Goal: Information Seeking & Learning: Learn about a topic

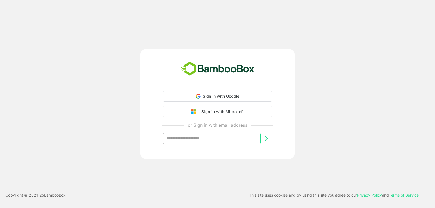
click at [213, 93] on div "Sign in with Google Sign in with Google. Opens in new tab Sign in with Microsof…" at bounding box center [217, 122] width 135 height 62
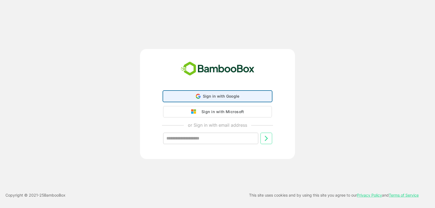
click at [213, 93] on div "Sign in with Google Sign in with Google. Opens in new tab" at bounding box center [217, 96] width 102 height 10
click at [211, 93] on div "Sign in with Google Sign in with Google. Opens in new tab" at bounding box center [217, 96] width 102 height 10
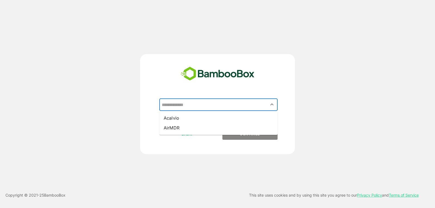
click at [227, 109] on input "text" at bounding box center [218, 104] width 116 height 10
click at [224, 117] on li "Acalvio" at bounding box center [218, 118] width 118 height 10
type input "*******"
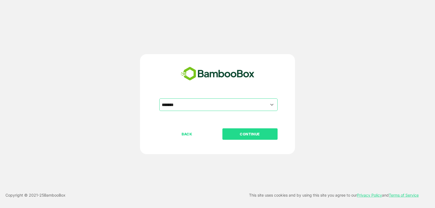
click at [242, 131] on p "CONTINUE" at bounding box center [249, 134] width 54 height 6
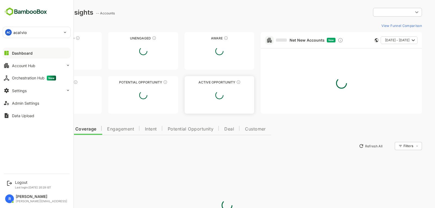
type input "**********"
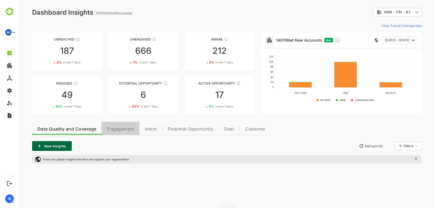
click at [134, 129] on span "Engagement" at bounding box center [120, 129] width 27 height 4
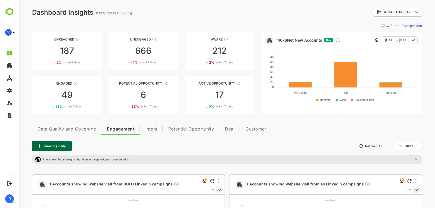
scroll to position [49, 0]
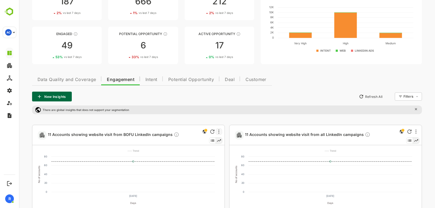
click at [218, 132] on div at bounding box center [218, 131] width 7 height 7
click at [204, 152] on li "Edit" at bounding box center [202, 151] width 37 height 10
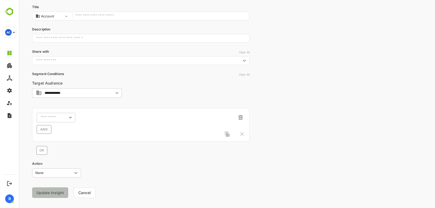
type input "**********"
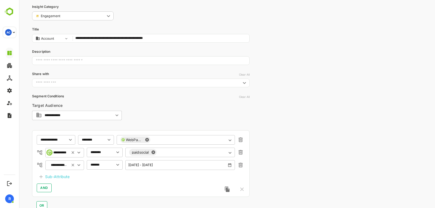
scroll to position [0, 0]
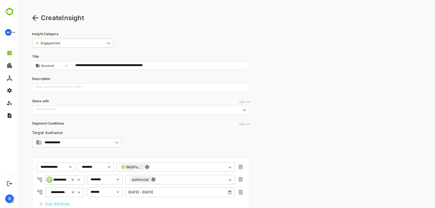
click at [35, 17] on icon at bounding box center [35, 18] width 7 height 7
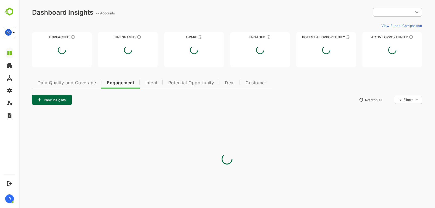
type input "**********"
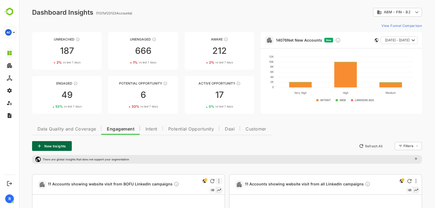
click at [220, 180] on div at bounding box center [218, 181] width 7 height 7
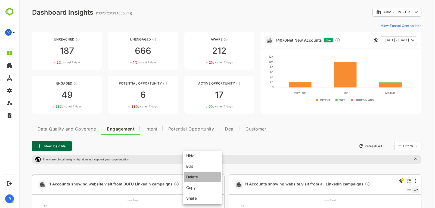
click at [203, 176] on li "Delete" at bounding box center [202, 177] width 37 height 10
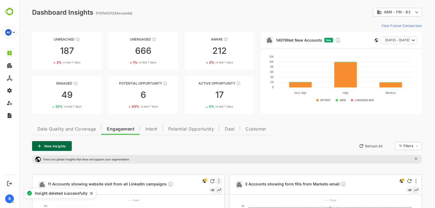
click at [220, 181] on div at bounding box center [218, 181] width 7 height 7
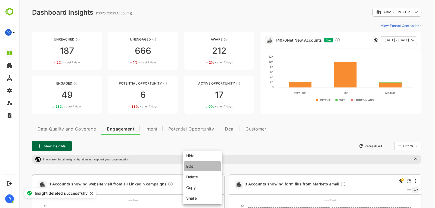
click at [203, 168] on li "Edit" at bounding box center [202, 166] width 37 height 10
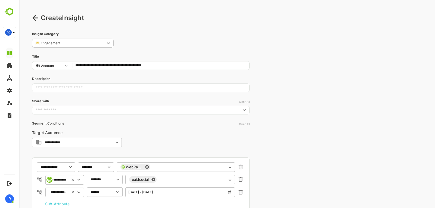
click at [33, 18] on icon at bounding box center [35, 18] width 6 height 6
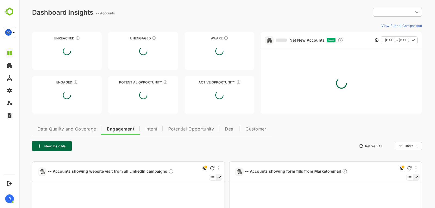
type input "**********"
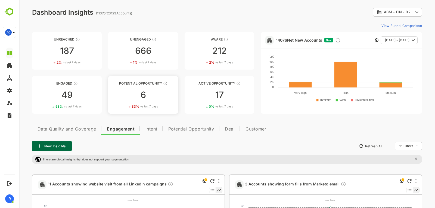
click at [145, 90] on div "6" at bounding box center [143, 94] width 70 height 9
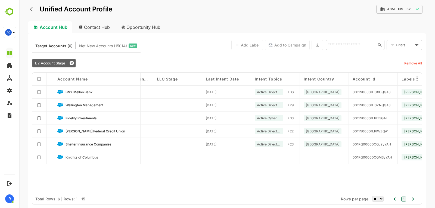
scroll to position [0, 770]
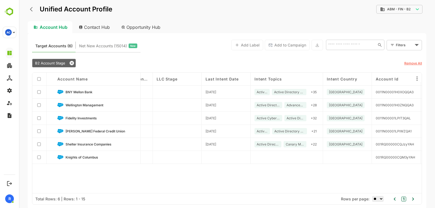
drag, startPoint x: 298, startPoint y: 77, endPoint x: 366, endPoint y: 82, distance: 68.1
click at [366, 82] on div "Account Name Engagement Level ICP Level Latest PO Entry Date No. of Employees L…" at bounding box center [226, 133] width 389 height 121
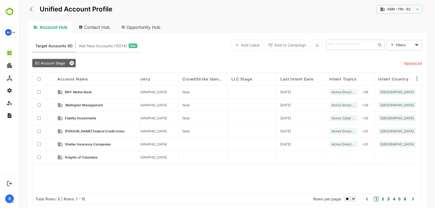
scroll to position [0, 695]
click at [33, 7] on icon "back" at bounding box center [32, 9] width 5 height 5
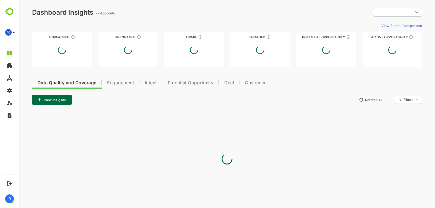
scroll to position [0, 0]
type input "**********"
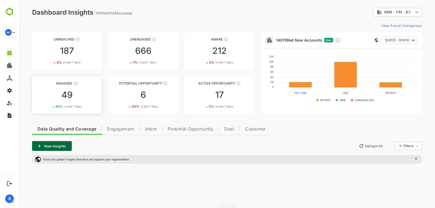
click at [87, 98] on div "49" at bounding box center [67, 94] width 70 height 9
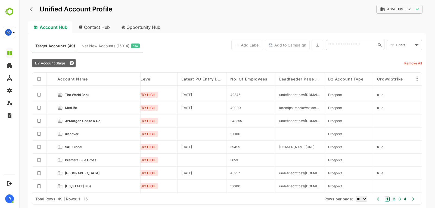
scroll to position [24, 61]
drag, startPoint x: 75, startPoint y: 106, endPoint x: 38, endPoint y: 0, distance: 112.0
click at [75, 106] on span "MetLife" at bounding box center [71, 107] width 12 height 4
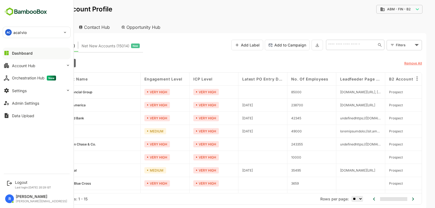
click at [21, 53] on div "Dashboard" at bounding box center [22, 53] width 21 height 5
click at [44, 67] on button "Account Hub" at bounding box center [37, 65] width 68 height 11
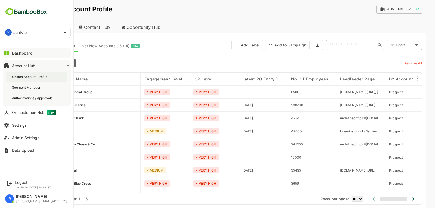
click at [42, 76] on div "Unified Account Profile" at bounding box center [30, 76] width 36 height 5
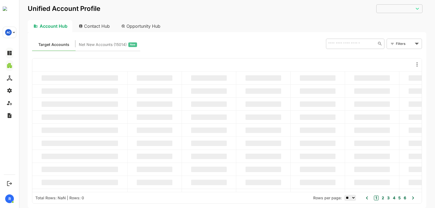
type input "**********"
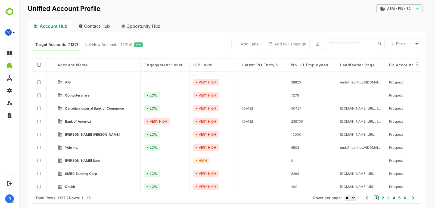
scroll to position [34, 0]
click at [86, 123] on span "Bank of America" at bounding box center [78, 122] width 26 height 4
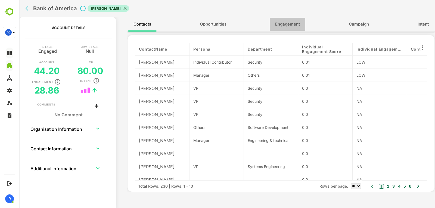
click at [282, 24] on span "Engagement" at bounding box center [287, 24] width 25 height 7
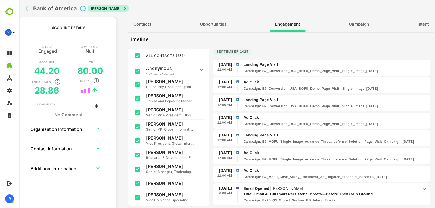
scroll to position [0, 0]
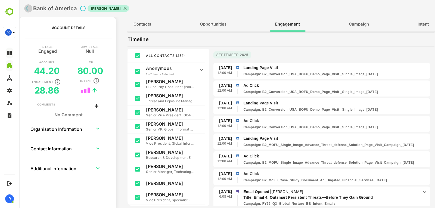
click at [29, 9] on icon "back" at bounding box center [28, 8] width 5 height 5
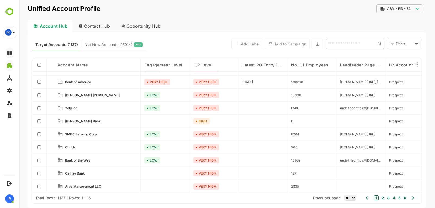
scroll to position [74, 0]
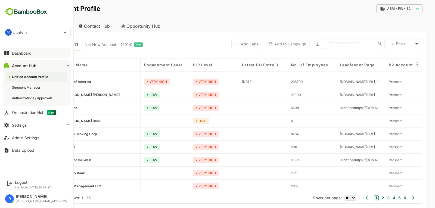
click at [30, 54] on div "Dashboard" at bounding box center [22, 53] width 20 height 5
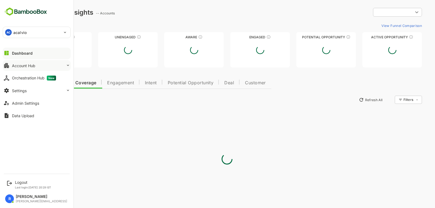
type input "**********"
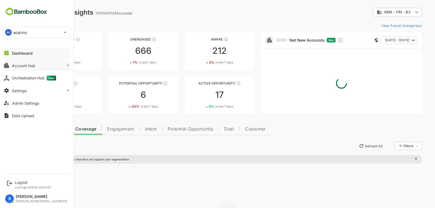
click at [35, 64] on div "Account Hub" at bounding box center [23, 65] width 23 height 5
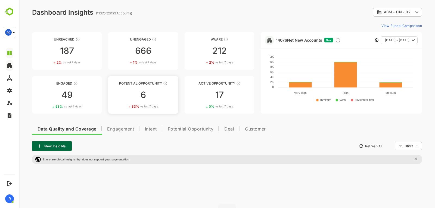
click at [144, 105] on span "vs last 7 days" at bounding box center [149, 106] width 18 height 4
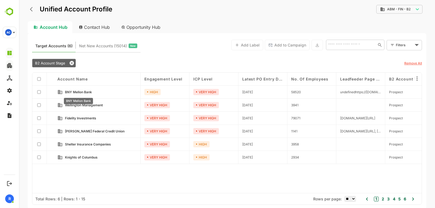
click at [86, 92] on span "BNY Mellon Bank" at bounding box center [78, 92] width 27 height 4
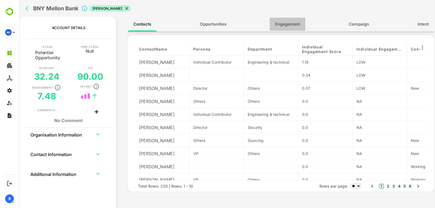
click at [289, 26] on span "Engagement" at bounding box center [287, 24] width 25 height 7
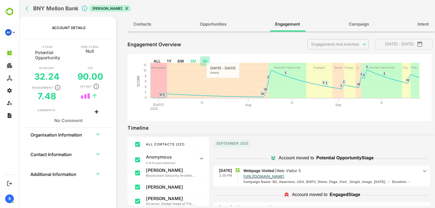
click at [203, 61] on button "1M" at bounding box center [205, 61] width 10 height 10
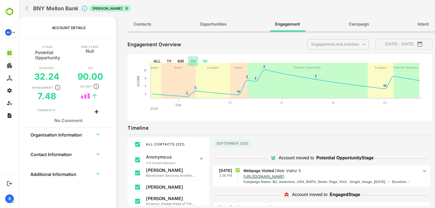
click at [197, 60] on button "3M" at bounding box center [193, 61] width 11 height 10
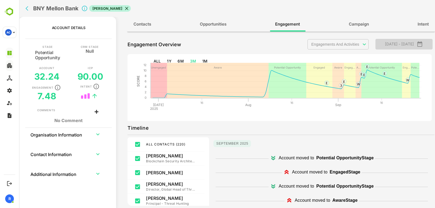
click at [422, 44] on icon "button" at bounding box center [419, 43] width 5 height 5
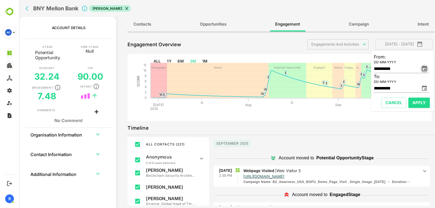
click at [425, 67] on icon "change date" at bounding box center [424, 68] width 5 height 5
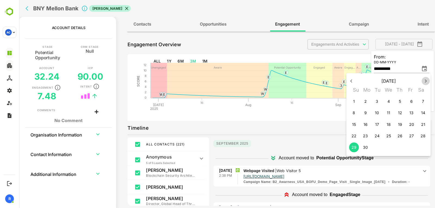
click at [425, 81] on icon "button" at bounding box center [425, 81] width 7 height 7
click at [367, 147] on span "28" at bounding box center [365, 146] width 10 height 5
type input "**********"
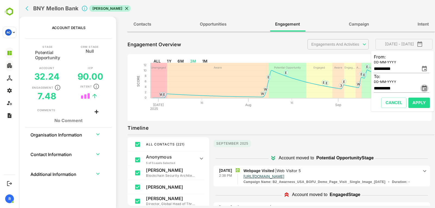
click at [422, 87] on icon "change date" at bounding box center [424, 87] width 5 height 5
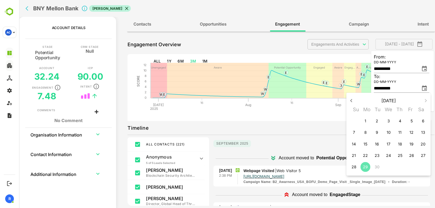
click at [364, 167] on p "29" at bounding box center [365, 166] width 5 height 5
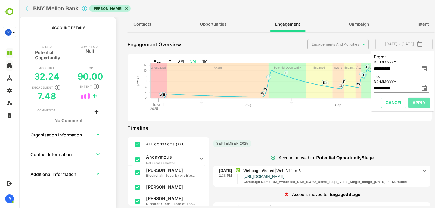
click at [424, 106] on button "Apply" at bounding box center [418, 103] width 21 height 10
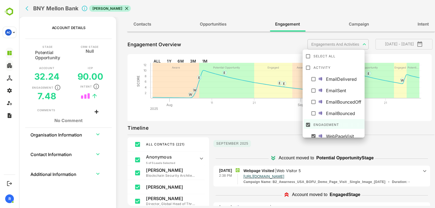
click at [348, 49] on body "**********" at bounding box center [227, 104] width 416 height 208
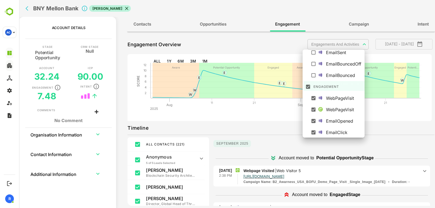
click at [374, 119] on div at bounding box center [227, 104] width 416 height 208
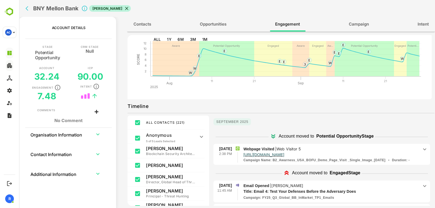
scroll to position [0, 0]
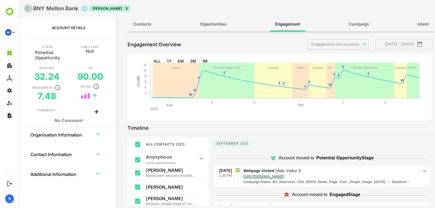
click at [29, 10] on icon "back" at bounding box center [28, 8] width 5 height 5
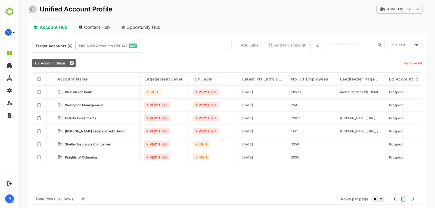
click at [31, 9] on icon "back" at bounding box center [31, 9] width 3 height 5
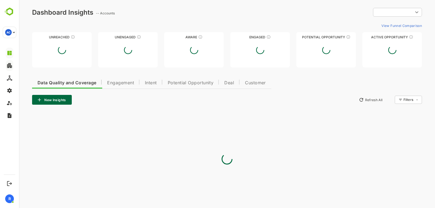
type input "**********"
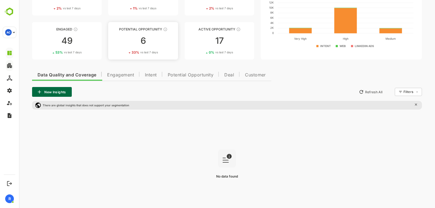
scroll to position [54, 0]
click at [126, 73] on span "Engagement" at bounding box center [120, 75] width 27 height 4
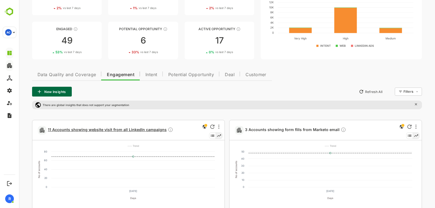
click at [149, 129] on span "11 Accounts showing website visit from all LinkedIn campaigns" at bounding box center [110, 130] width 125 height 6
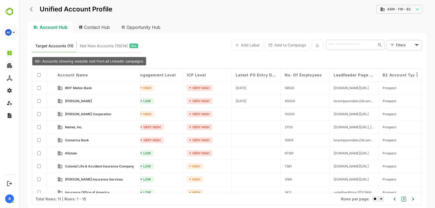
scroll to position [0, 0]
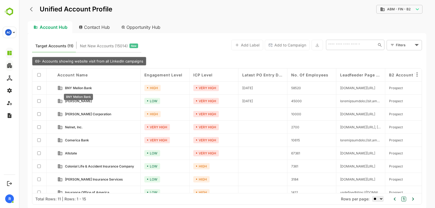
click at [75, 87] on span "BNY Mellon Bank" at bounding box center [78, 88] width 27 height 4
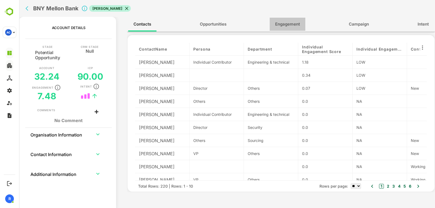
click at [285, 19] on button "Engagement" at bounding box center [287, 24] width 36 height 13
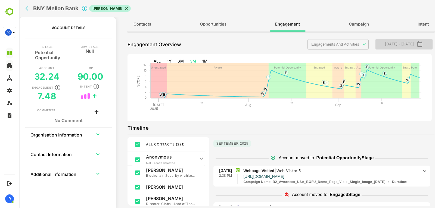
click at [427, 47] on button "[DATE] - [DATE]" at bounding box center [403, 44] width 57 height 11
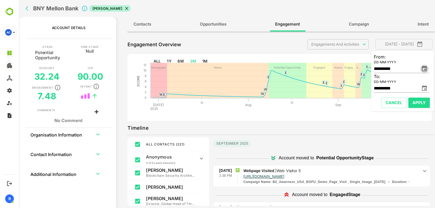
click at [426, 68] on icon "change date" at bounding box center [424, 68] width 5 height 5
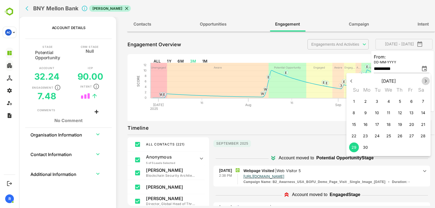
click at [426, 84] on icon "button" at bounding box center [425, 81] width 7 height 7
click at [378, 149] on p "29" at bounding box center [376, 146] width 5 height 5
type input "**********"
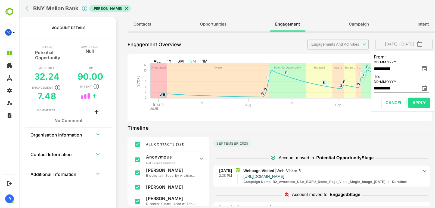
click at [425, 88] on icon "change date" at bounding box center [424, 88] width 7 height 7
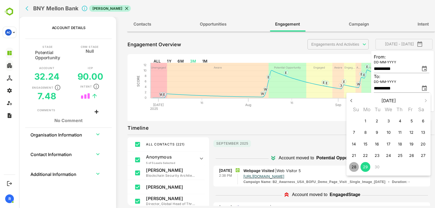
click at [351, 169] on span "28" at bounding box center [354, 166] width 10 height 5
type input "**********"
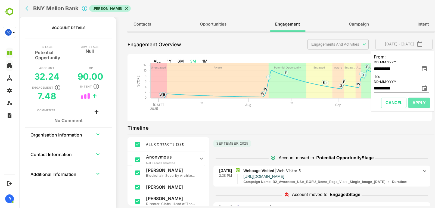
click at [412, 105] on span "Apply" at bounding box center [418, 102] width 13 height 7
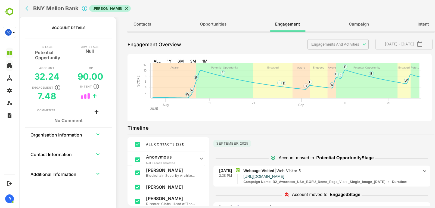
click at [423, 45] on icon "button" at bounding box center [419, 44] width 7 height 7
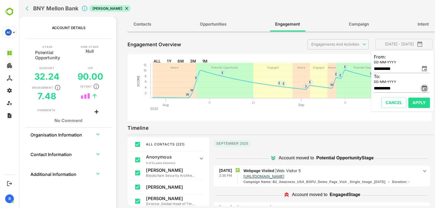
click at [425, 87] on icon "change date" at bounding box center [424, 87] width 5 height 5
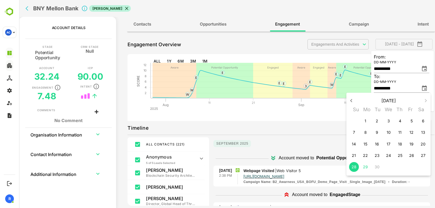
click at [338, 117] on div at bounding box center [227, 104] width 416 height 208
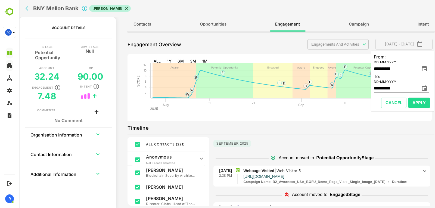
click at [349, 113] on rect at bounding box center [278, 89] width 302 height 62
click at [387, 100] on span "Cancel" at bounding box center [393, 102] width 17 height 7
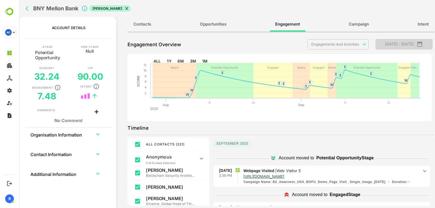
click at [419, 46] on span "[DATE] - [DATE]" at bounding box center [403, 43] width 48 height 7
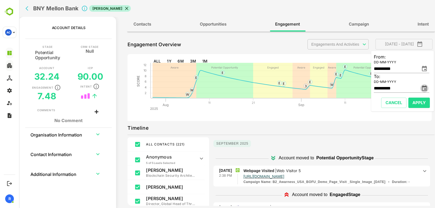
click at [423, 88] on icon "change date" at bounding box center [424, 88] width 7 height 7
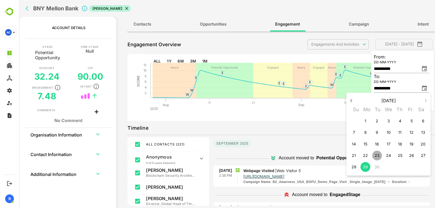
click at [375, 155] on p "23" at bounding box center [376, 155] width 5 height 5
type input "**********"
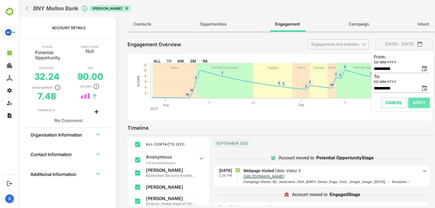
click at [422, 102] on span "Apply" at bounding box center [418, 102] width 13 height 7
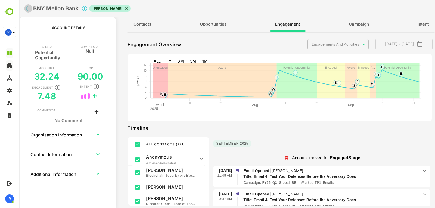
click at [27, 8] on icon "back" at bounding box center [27, 8] width 3 height 5
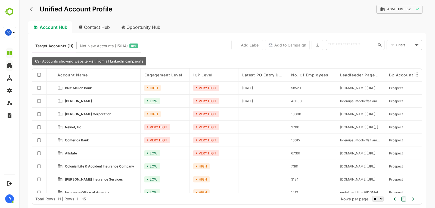
scroll to position [14, 0]
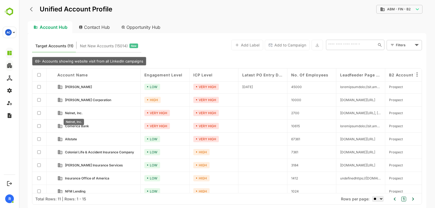
click at [78, 111] on span "Nelnet, Inc." at bounding box center [74, 113] width 18 height 4
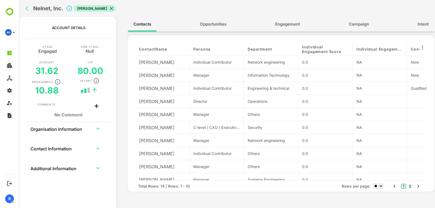
click at [298, 17] on div "Contacts Opportunities Engagement Campaign Intent" at bounding box center [281, 24] width 308 height 15
click at [295, 21] on span "Engagement" at bounding box center [287, 24] width 25 height 7
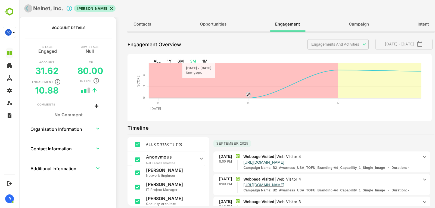
click at [25, 8] on button "back" at bounding box center [28, 8] width 8 height 8
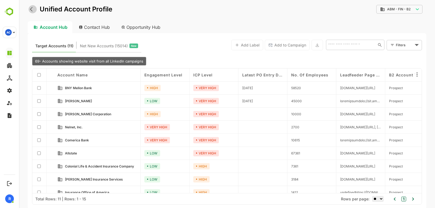
click at [33, 10] on icon "back" at bounding box center [32, 9] width 5 height 5
